Goal: Task Accomplishment & Management: Manage account settings

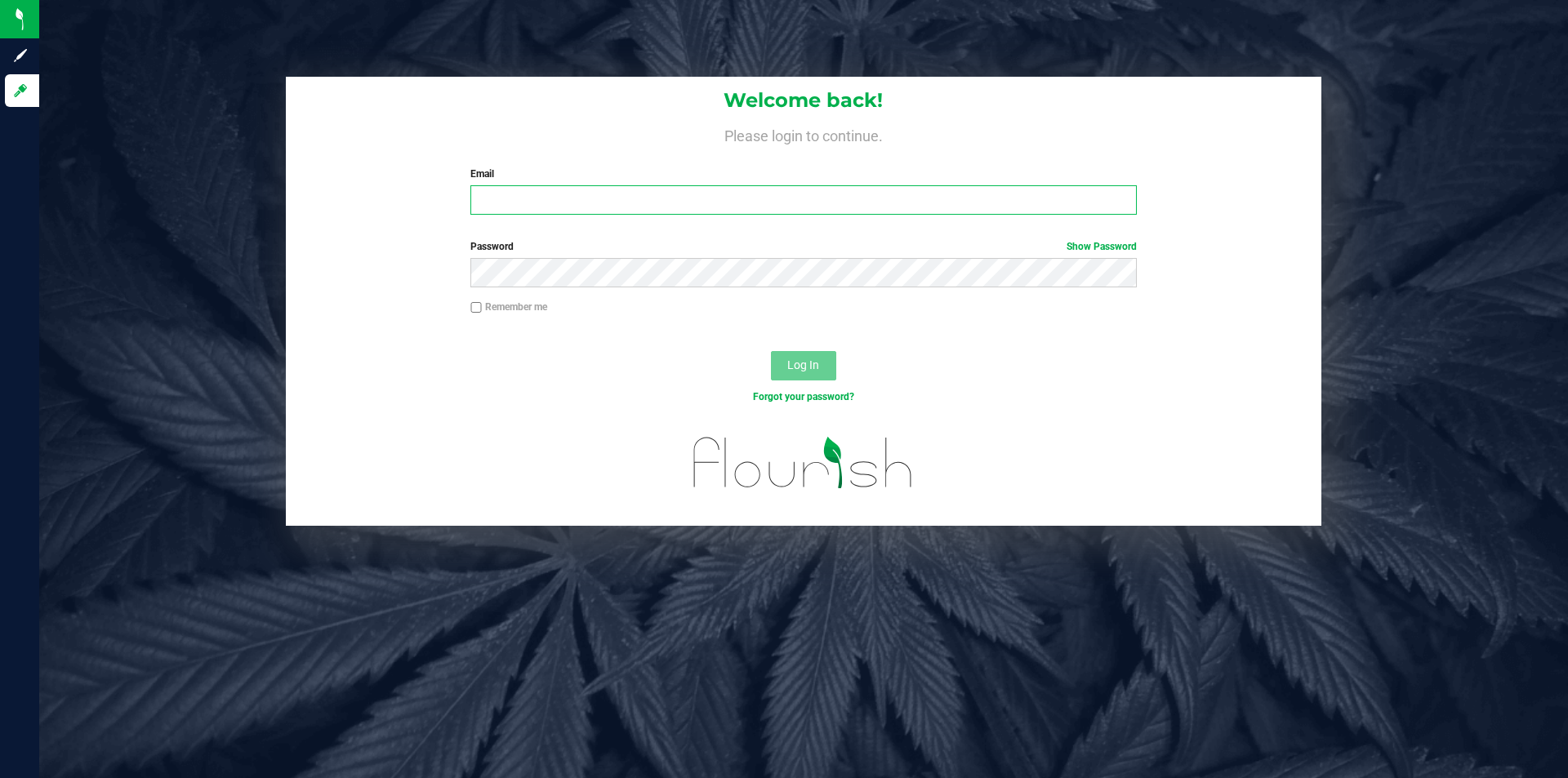
click at [551, 191] on input "Email" at bounding box center [803, 200] width 665 height 29
type input "[PERSON_NAME][EMAIL_ADDRESS][DOMAIN_NAME]"
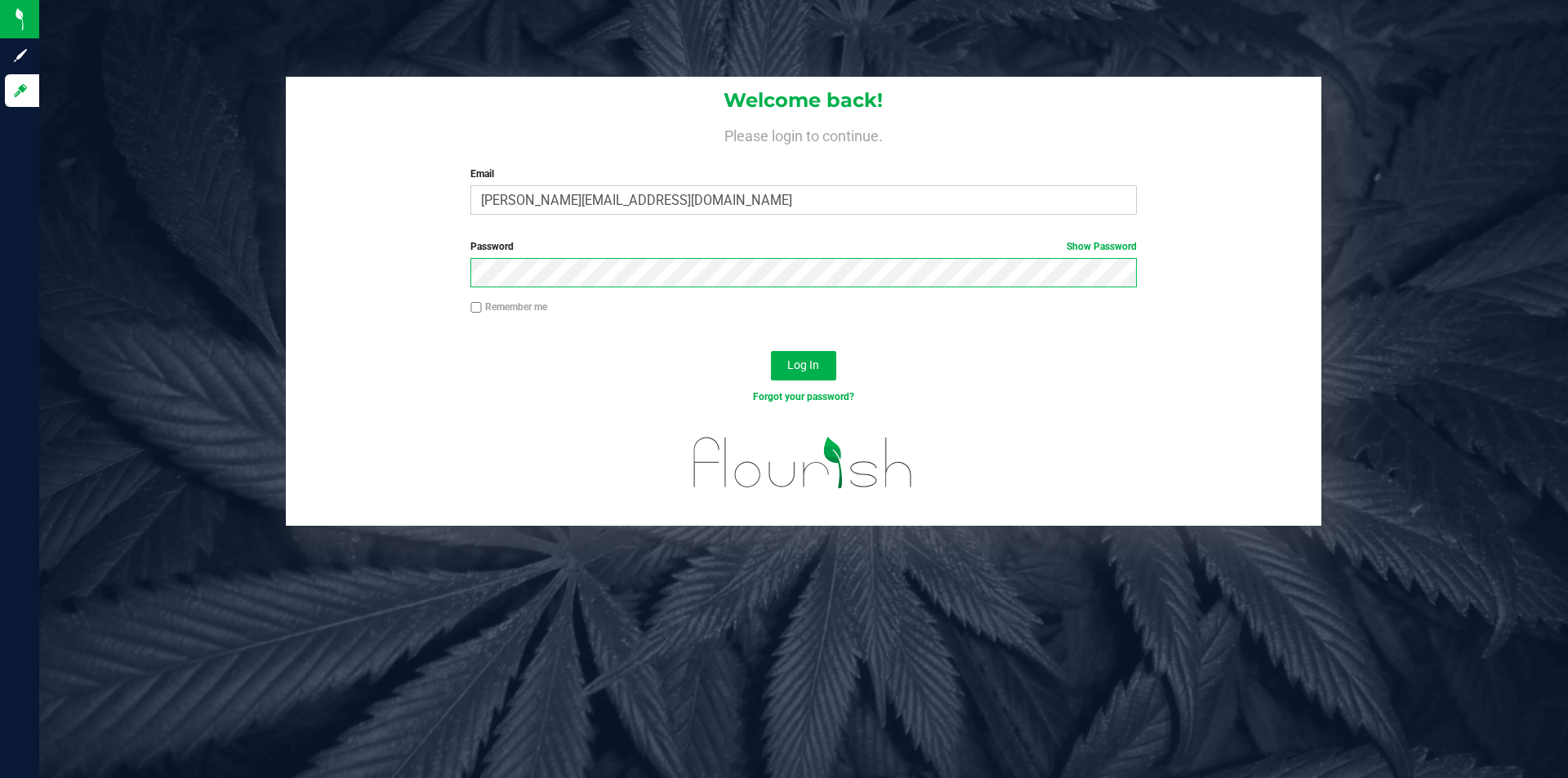
click at [771, 352] on button "Log In" at bounding box center [803, 366] width 65 height 29
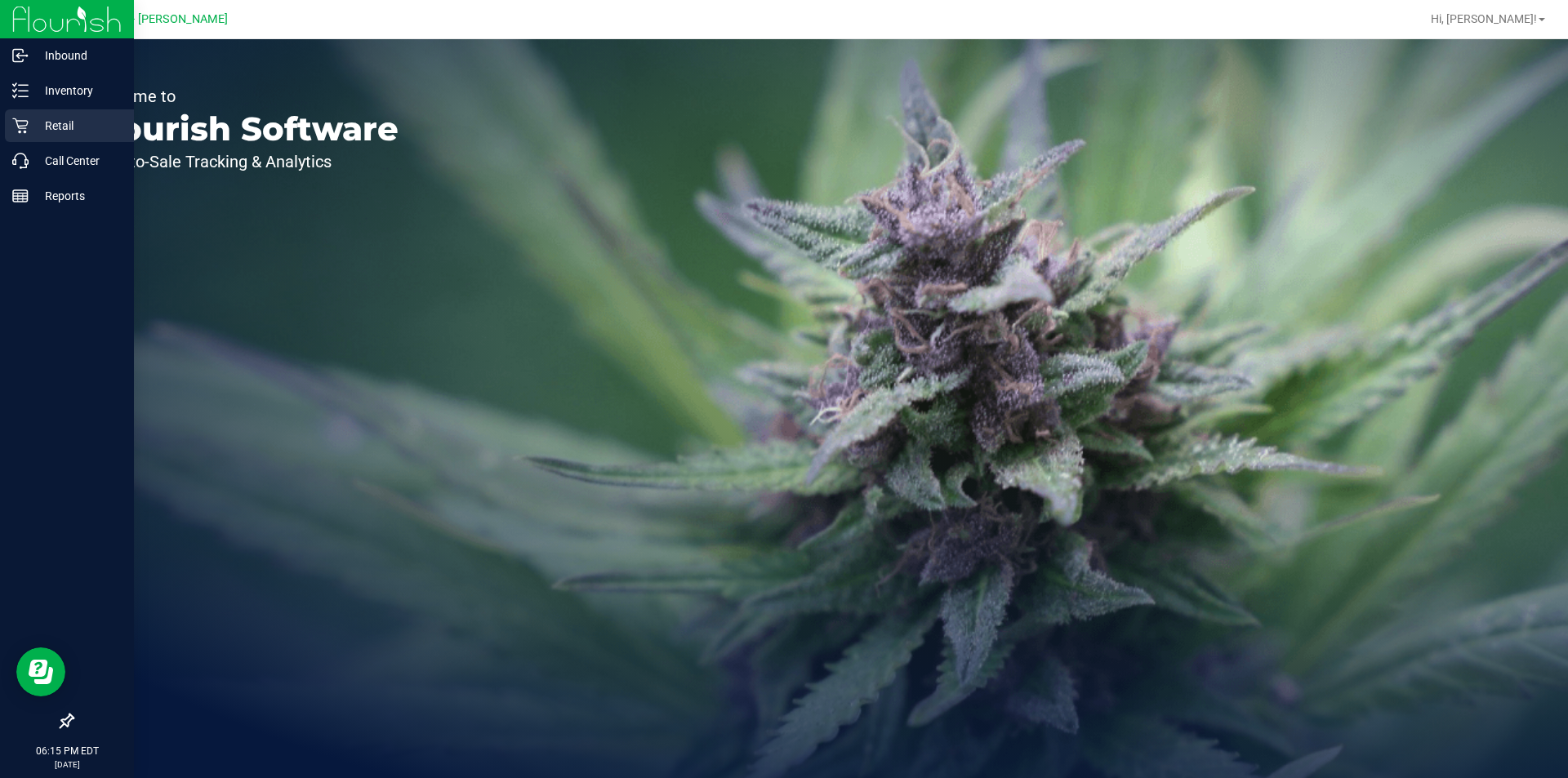
click at [73, 119] on p "Retail" at bounding box center [77, 126] width 98 height 19
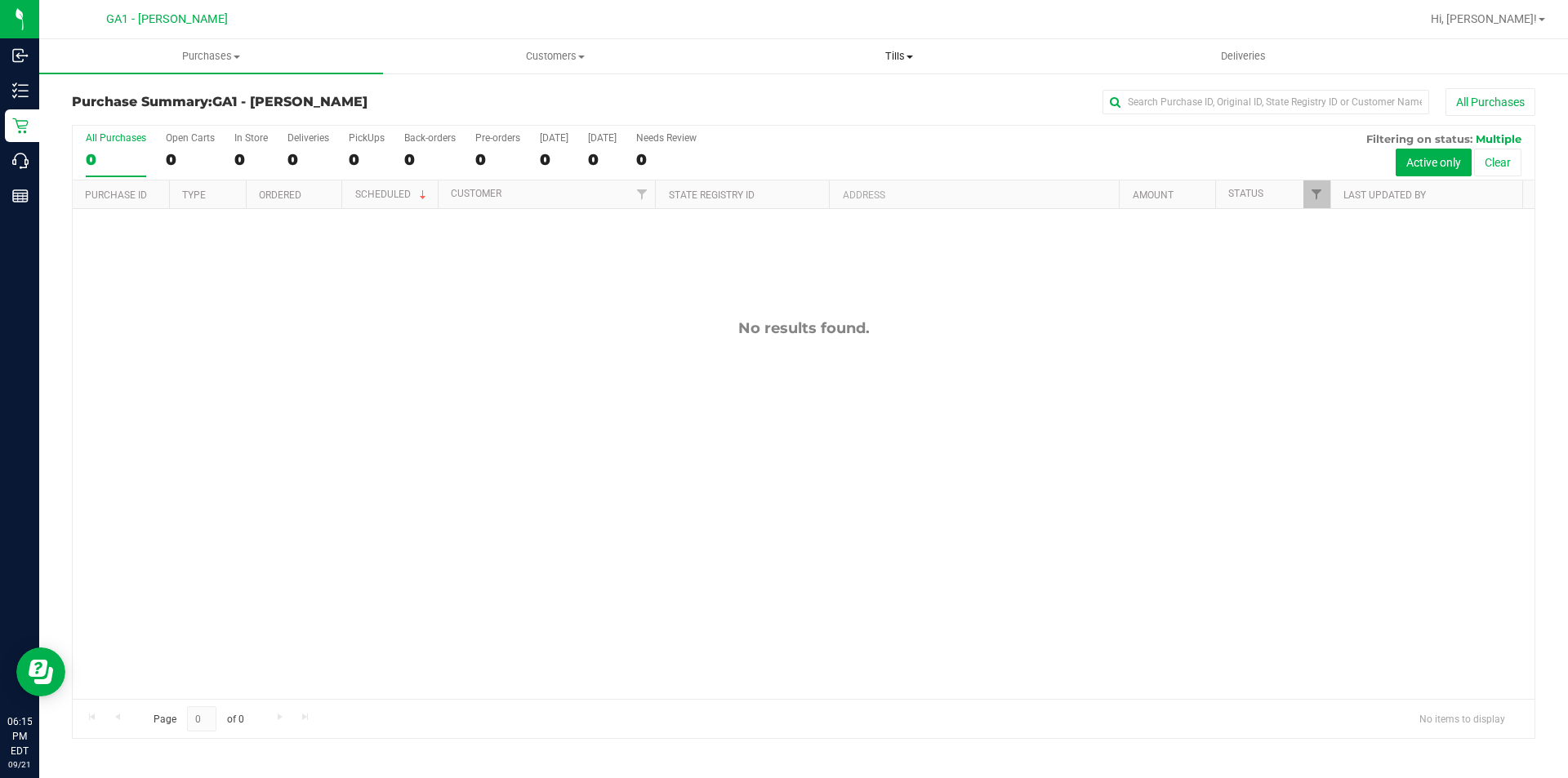
click at [889, 43] on uib-tab-heading "Tills Manage tills Reconcile e-payments" at bounding box center [898, 56] width 342 height 33
click at [837, 103] on li "Manage tills" at bounding box center [898, 98] width 344 height 19
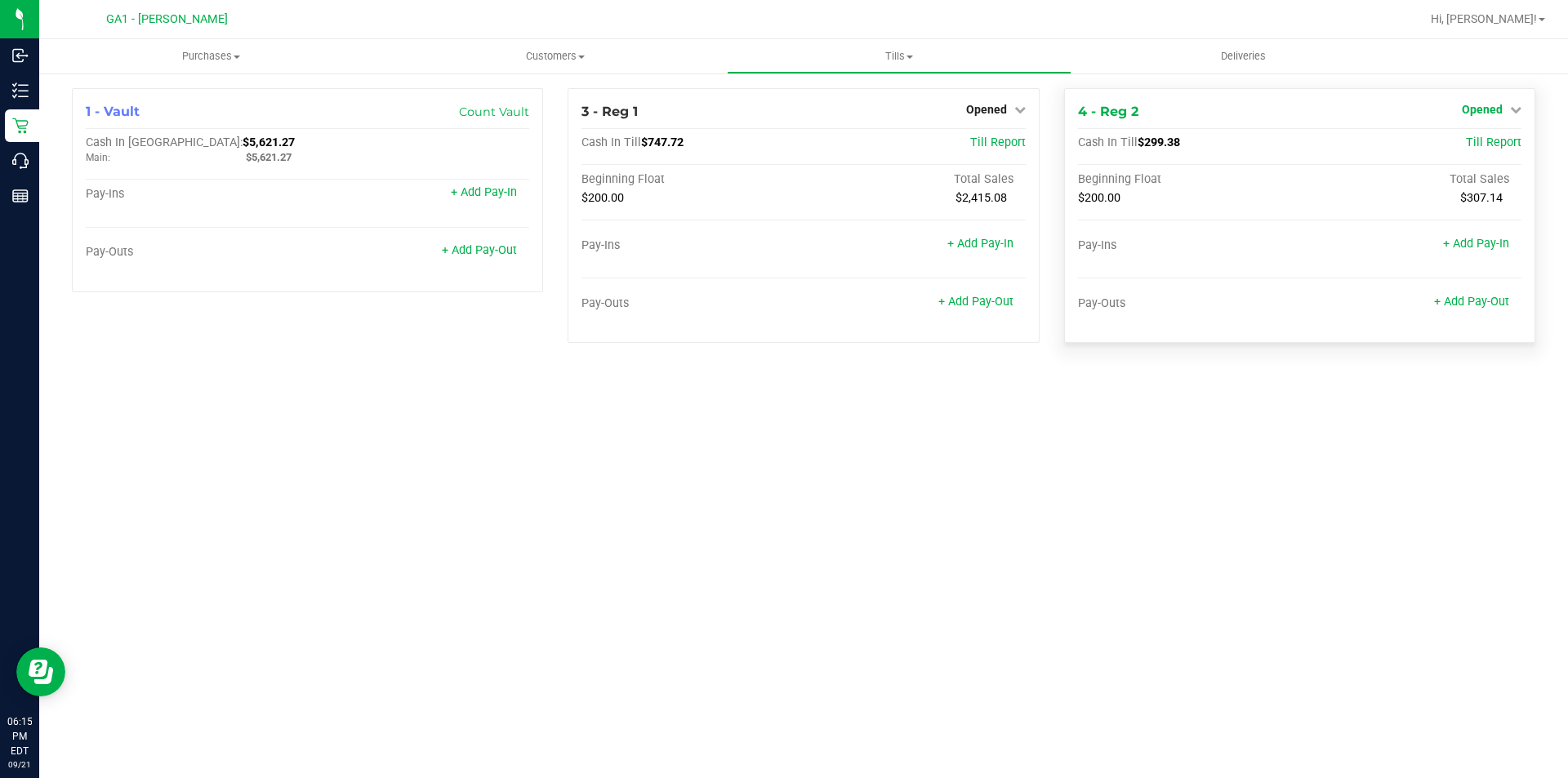
click at [1520, 108] on icon at bounding box center [1515, 109] width 12 height 12
click at [1498, 143] on link "Close Till" at bounding box center [1483, 143] width 44 height 13
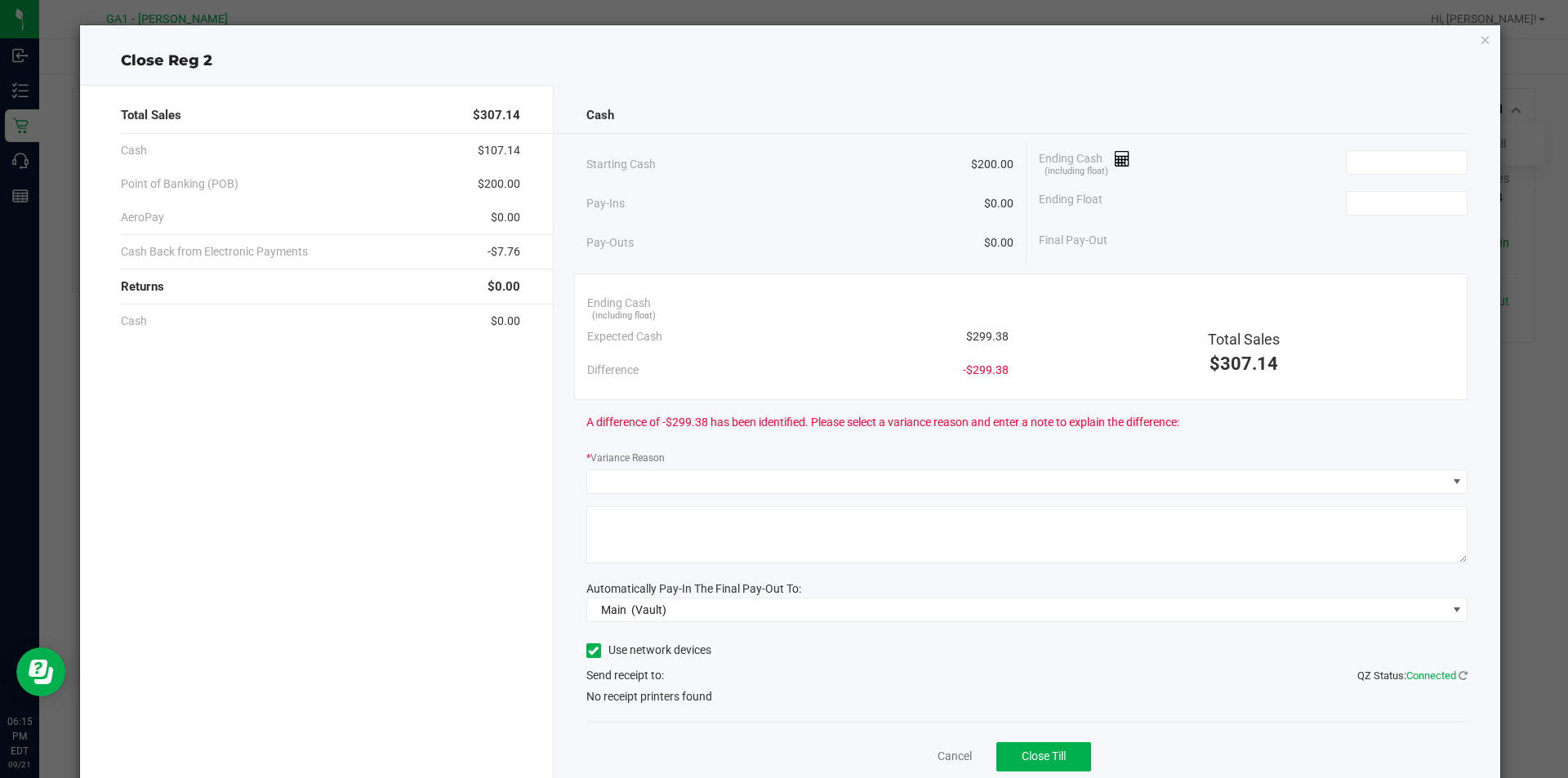
click at [1389, 175] on div "Ending Cash (including float)" at bounding box center [1253, 163] width 429 height 41
click at [1378, 171] on input at bounding box center [1406, 162] width 120 height 22
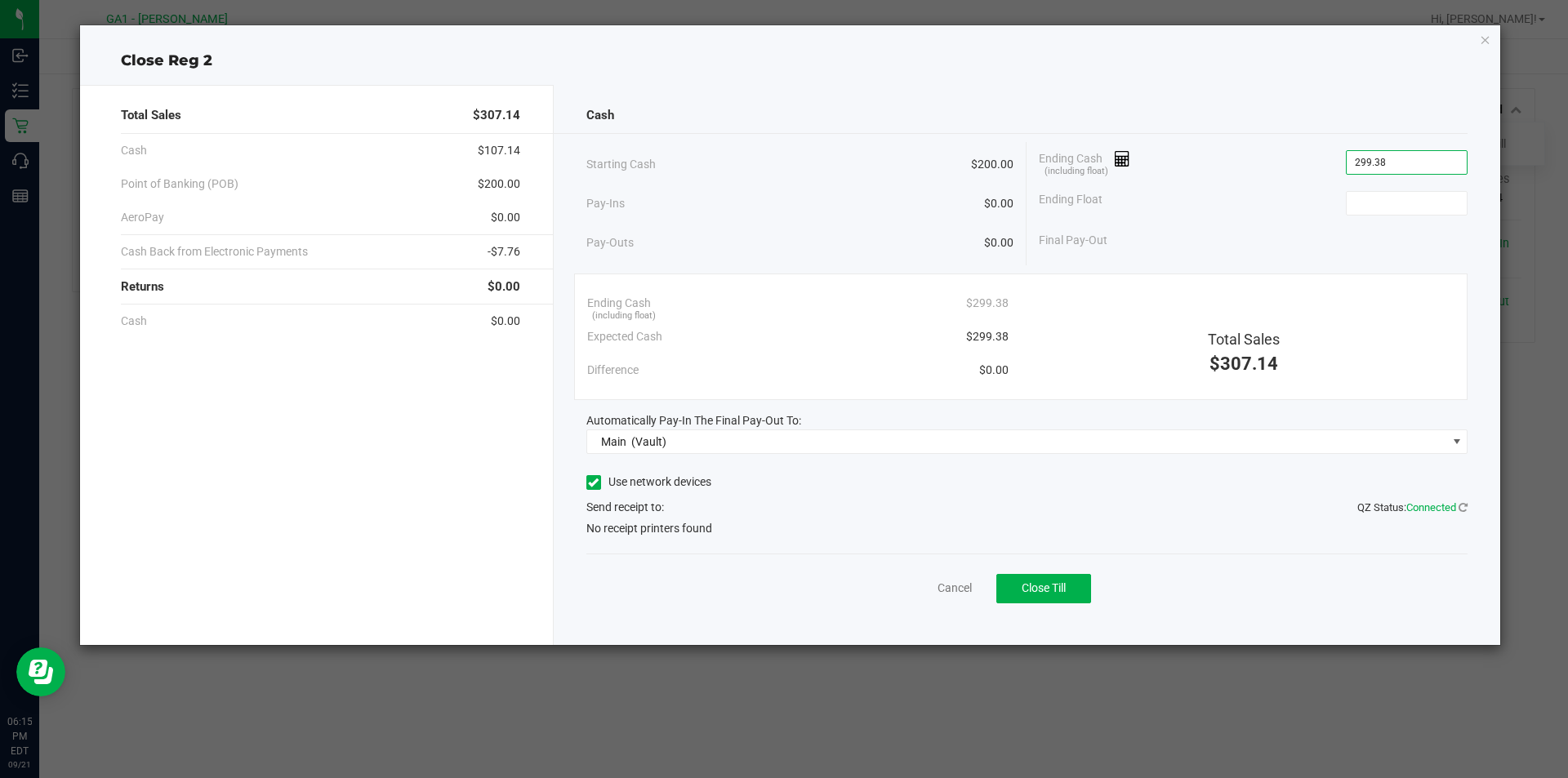
type input "$299.38"
type input "$200.00"
click at [1250, 228] on div "Final Pay-Out $99.38" at bounding box center [1253, 241] width 429 height 33
click at [595, 483] on icon at bounding box center [593, 483] width 11 height 0
click at [0, 0] on input "Use network devices" at bounding box center [0, 0] width 0 height 0
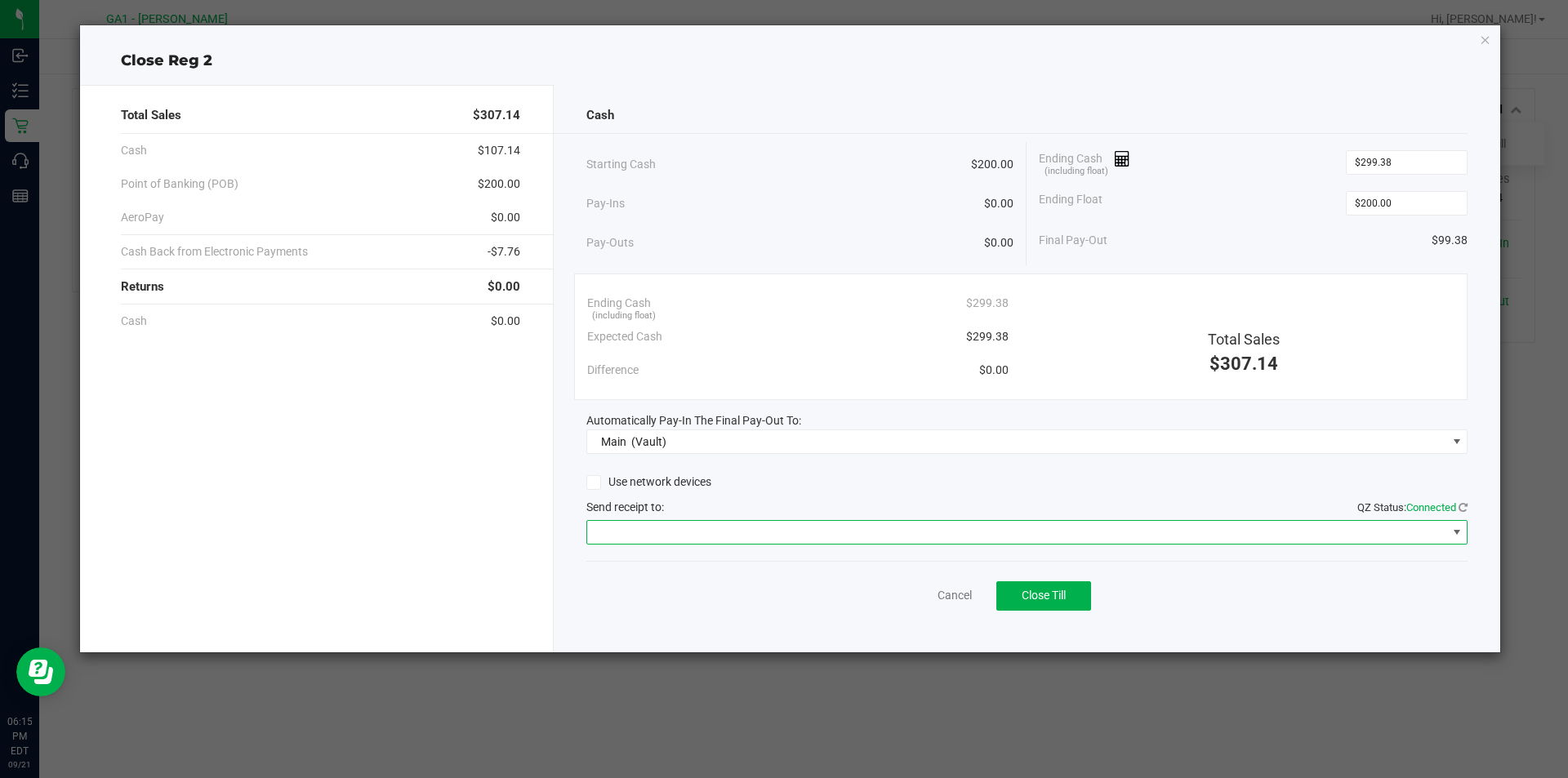
click at [762, 533] on span at bounding box center [1017, 532] width 860 height 22
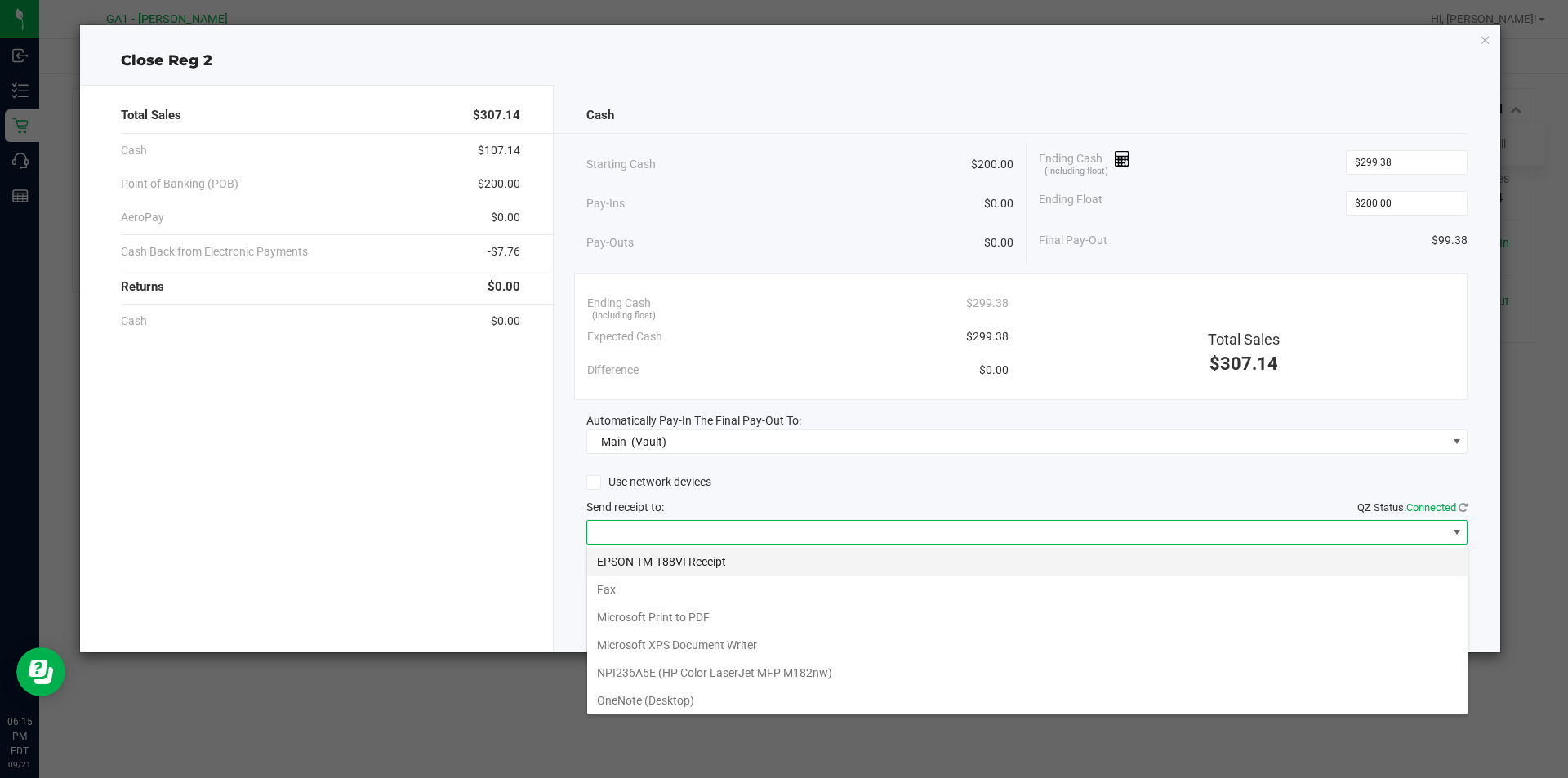
scroll to position [24, 881]
click at [737, 559] on Receipt "EPSON TM-T88VI Receipt" at bounding box center [1027, 562] width 880 height 28
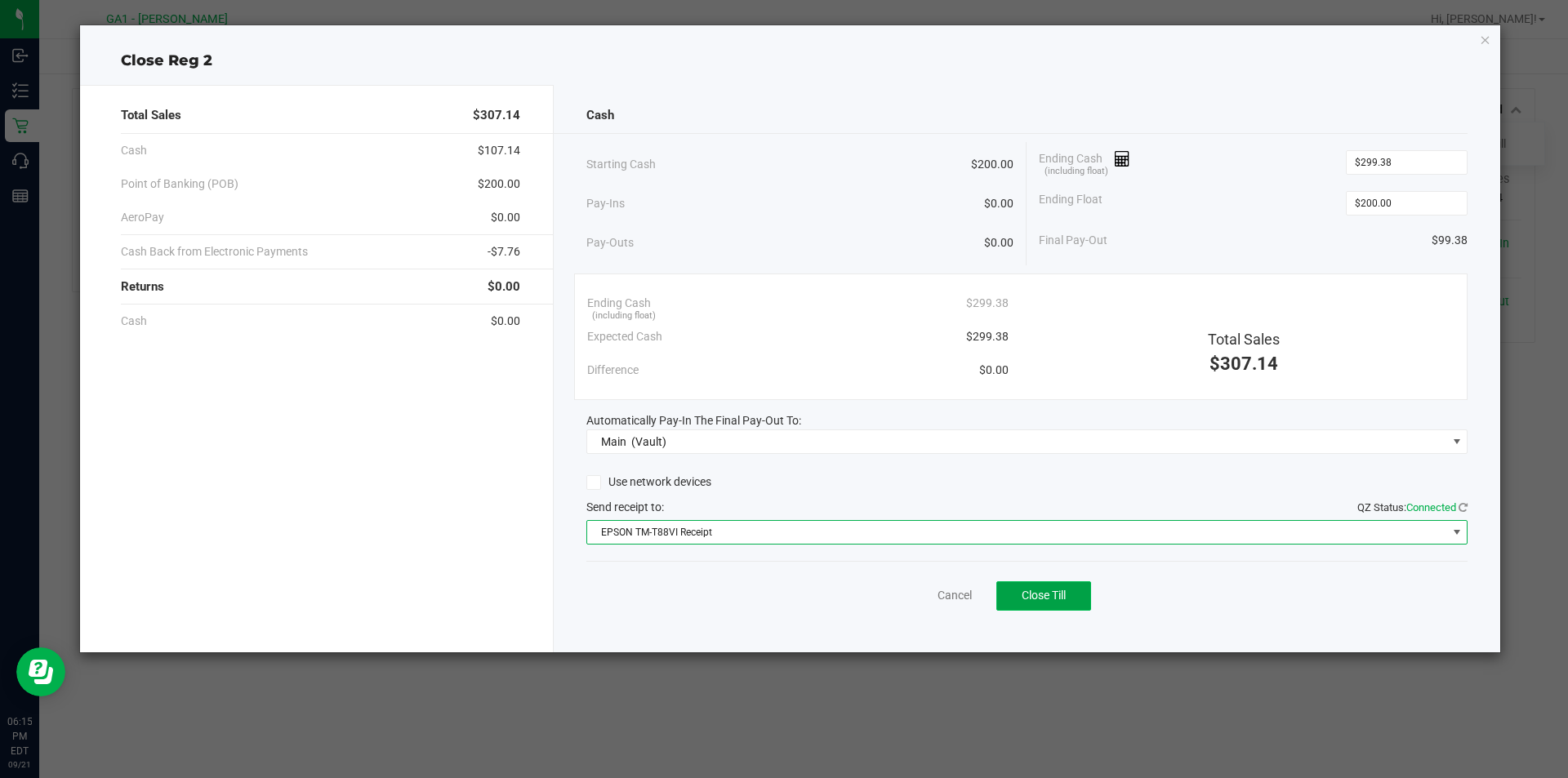
click at [1068, 603] on button "Close Till" at bounding box center [1043, 596] width 94 height 29
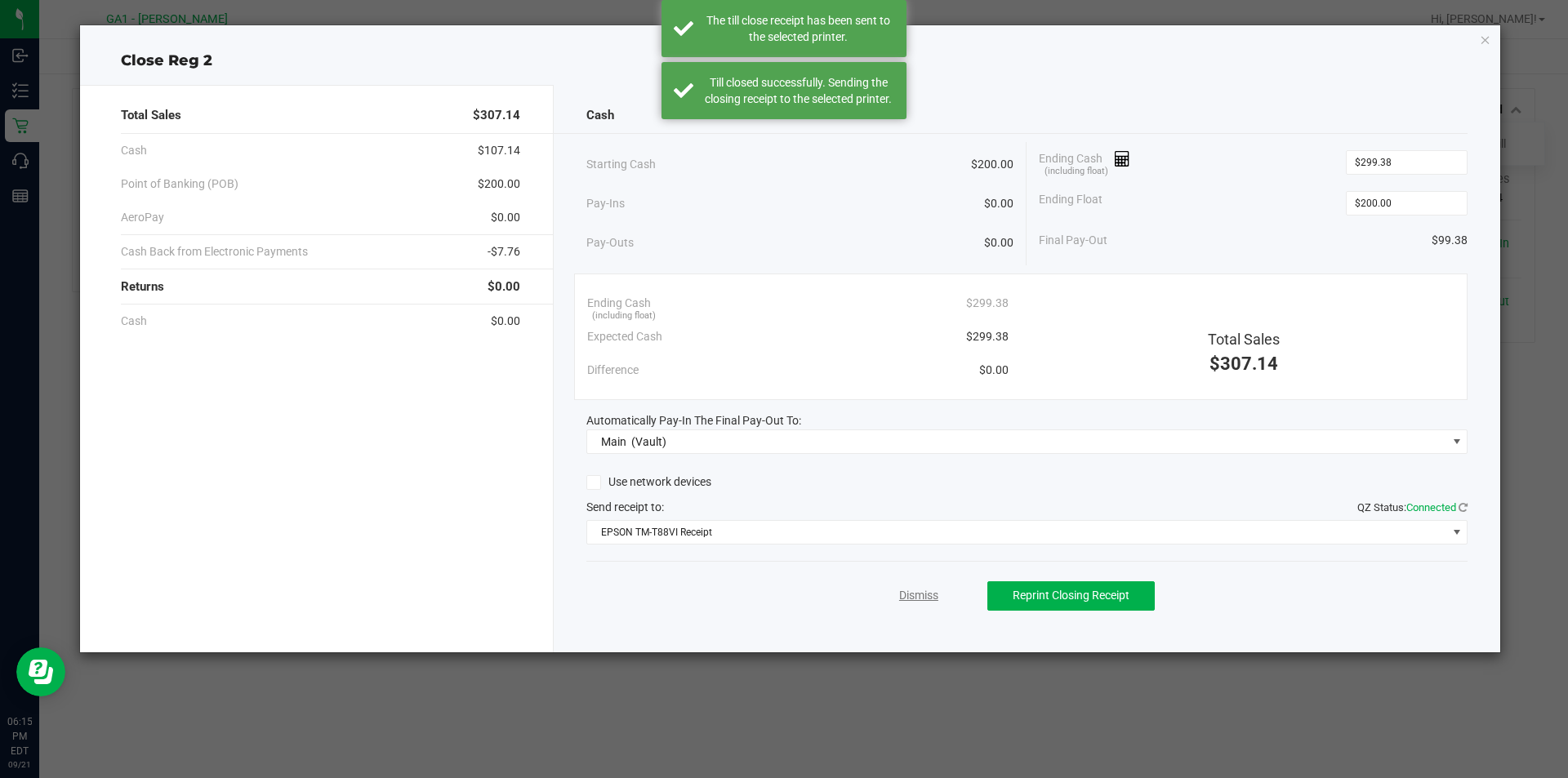
click at [923, 599] on link "Dismiss" at bounding box center [918, 596] width 39 height 18
